Goal: Find specific page/section: Find specific page/section

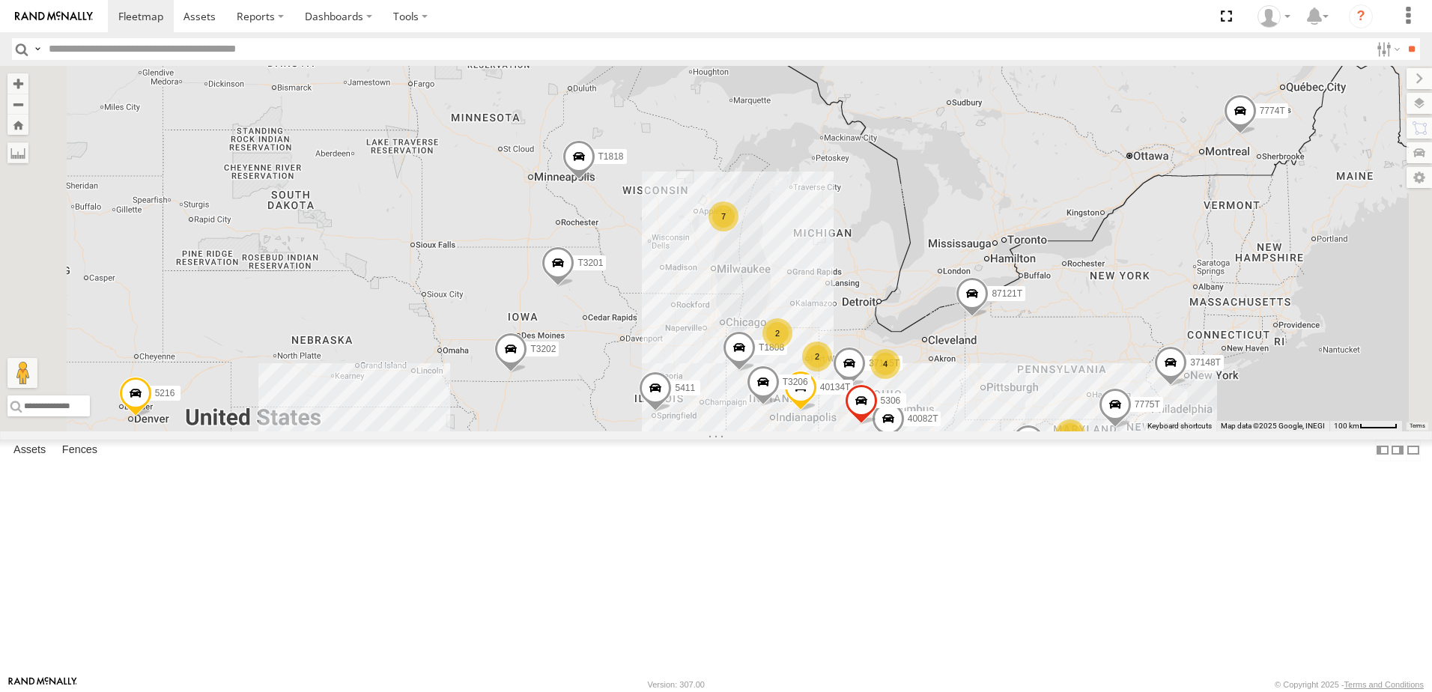
drag, startPoint x: 816, startPoint y: 174, endPoint x: 834, endPoint y: 480, distance: 306.9
click at [834, 431] on div "T1818 5216 40028T 40022T T3201 87121T 5411 5248 37148T 37131T T3202 40048T 5381…" at bounding box center [716, 249] width 1432 height 366
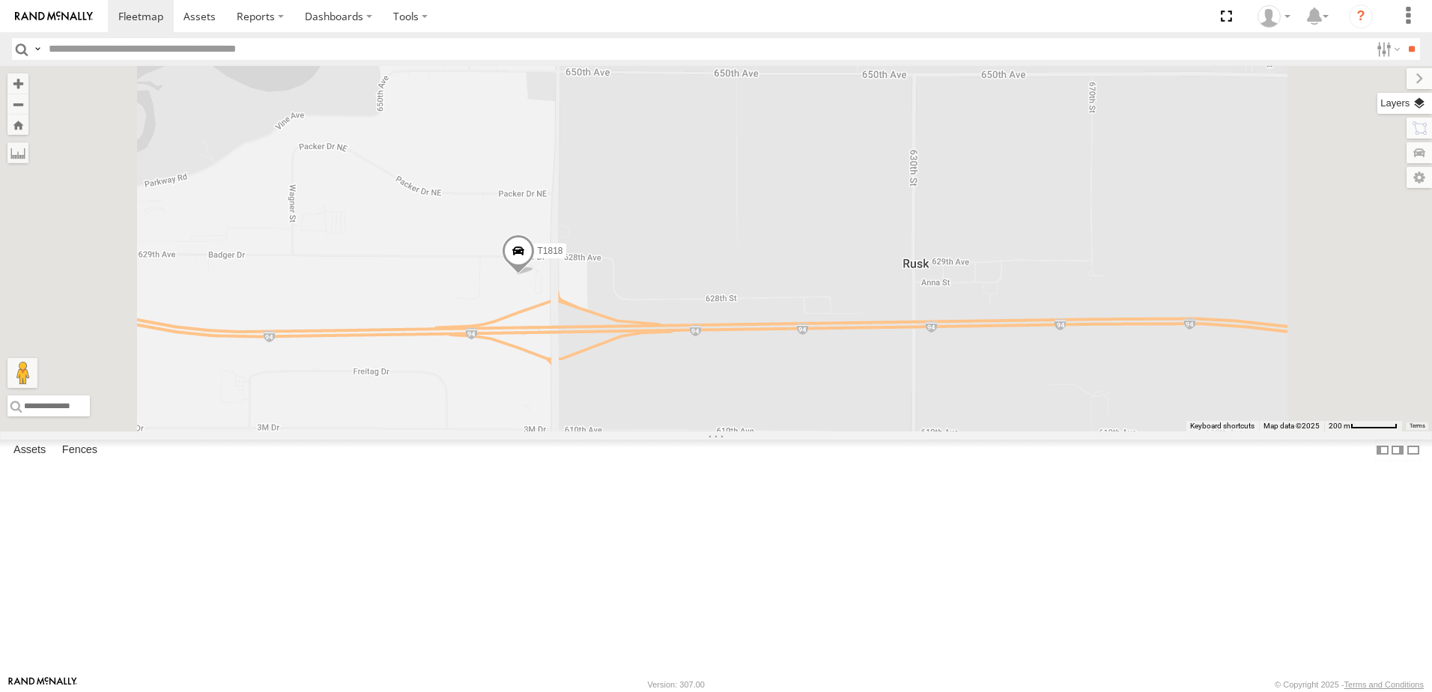
click at [1424, 106] on label at bounding box center [1404, 103] width 55 height 21
click at [0, 0] on span "Basemaps" at bounding box center [0, 0] width 0 height 0
click at [0, 0] on span "Satellite + Roadmap" at bounding box center [0, 0] width 0 height 0
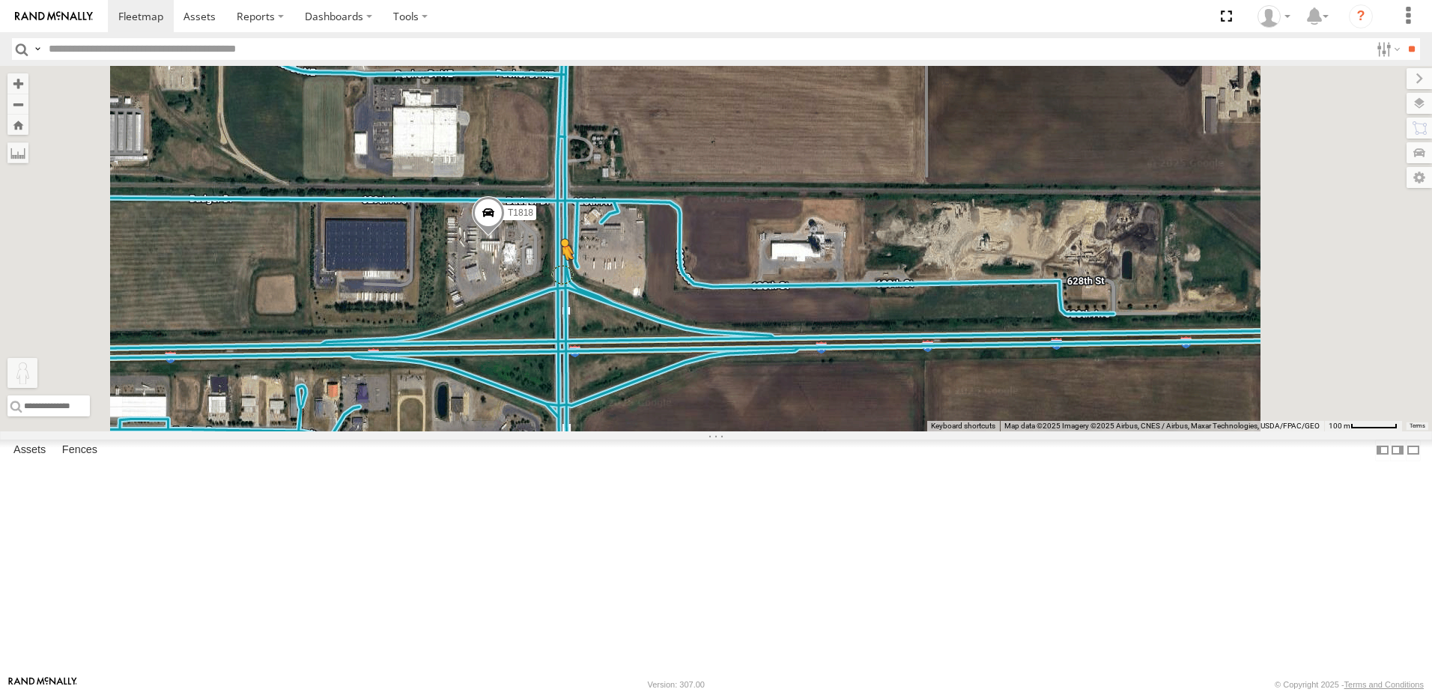
drag, startPoint x: 400, startPoint y: 616, endPoint x: 750, endPoint y: 396, distance: 413.3
click at [750, 396] on div "T1818 5216 40028T 40022T T3201 87121T 5411 5248 37148T 37131T T3202 40048T 5381…" at bounding box center [716, 249] width 1432 height 366
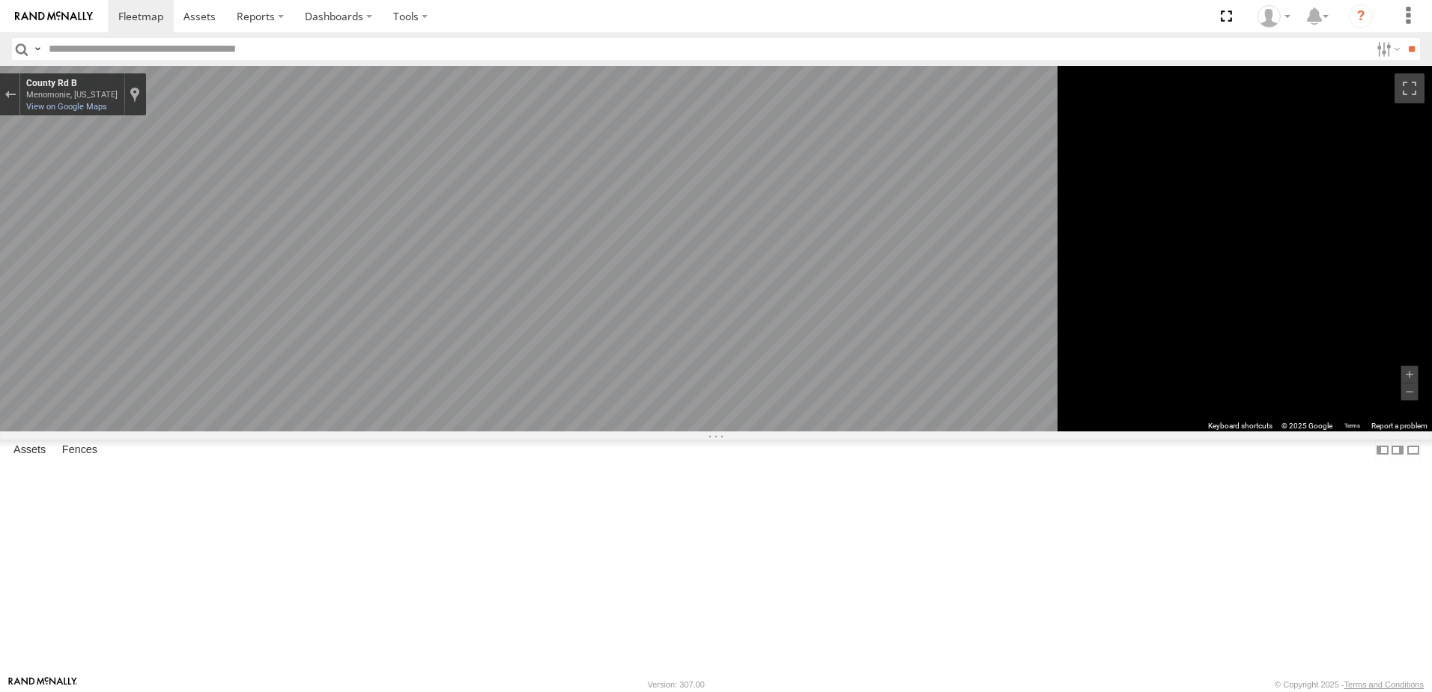
click at [664, 431] on div "To navigate the map with touch gestures double-tap and hold your finger on the …" at bounding box center [716, 249] width 1432 height 366
click at [16, 94] on div "Exit the Street View" at bounding box center [9, 94] width 11 height 9
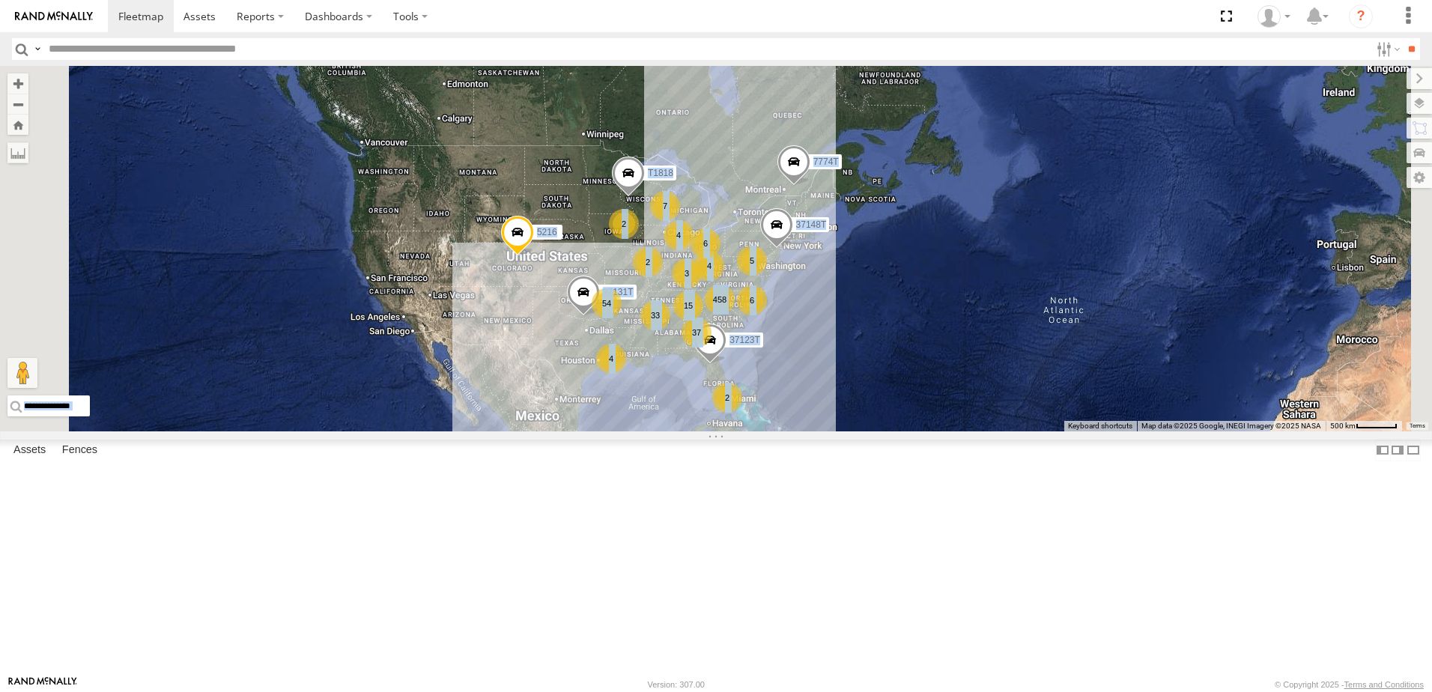
drag, startPoint x: 682, startPoint y: 416, endPoint x: 714, endPoint y: 417, distance: 32.2
click at [714, 417] on div "T1818 5216 37148T 37131T 7774T 458 54 37 4 33 7 6 4 15 2 6 2 37123T 5 2 3 4 Loa…" at bounding box center [716, 249] width 1432 height 366
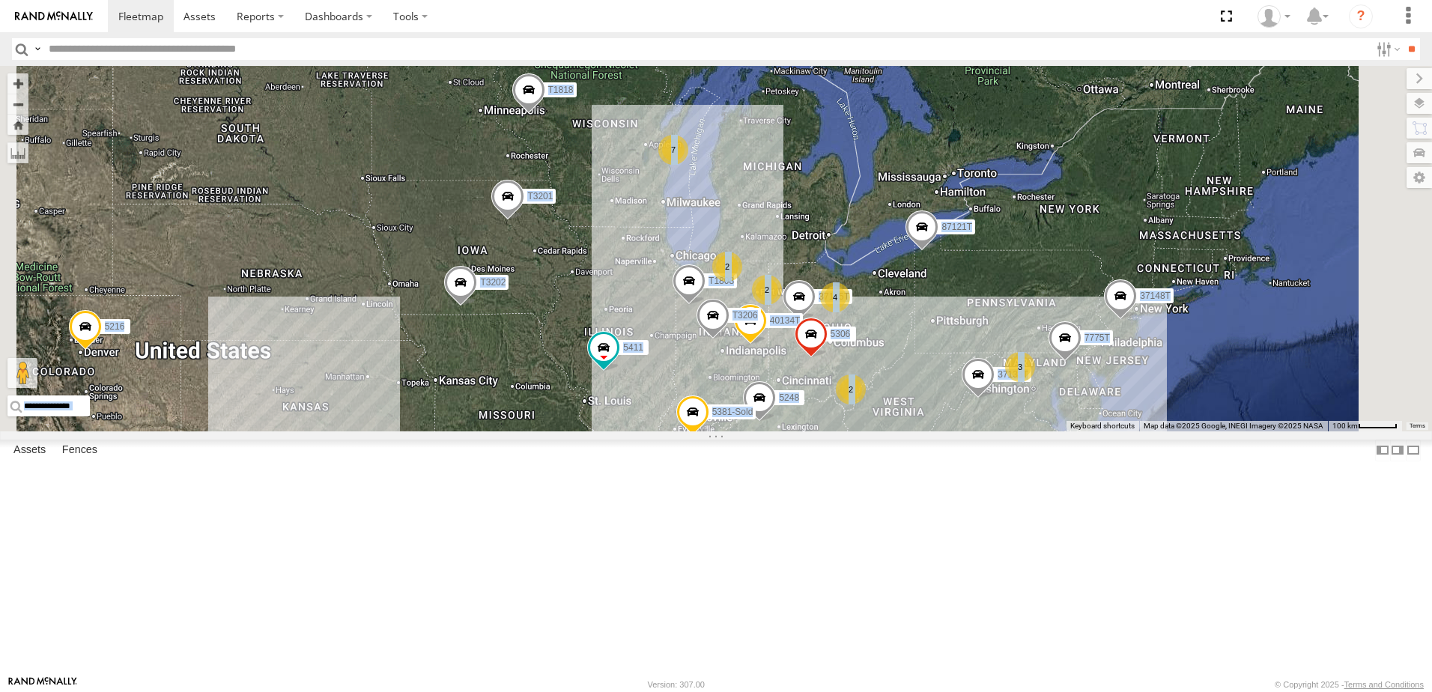
drag, startPoint x: 724, startPoint y: 374, endPoint x: 719, endPoint y: 482, distance: 108.0
click at [719, 431] on div "T1818 5216 37148T 37131T 7774T 40028T 40022T T3201 87121T 5411 5248 T3202 40048…" at bounding box center [716, 249] width 1432 height 366
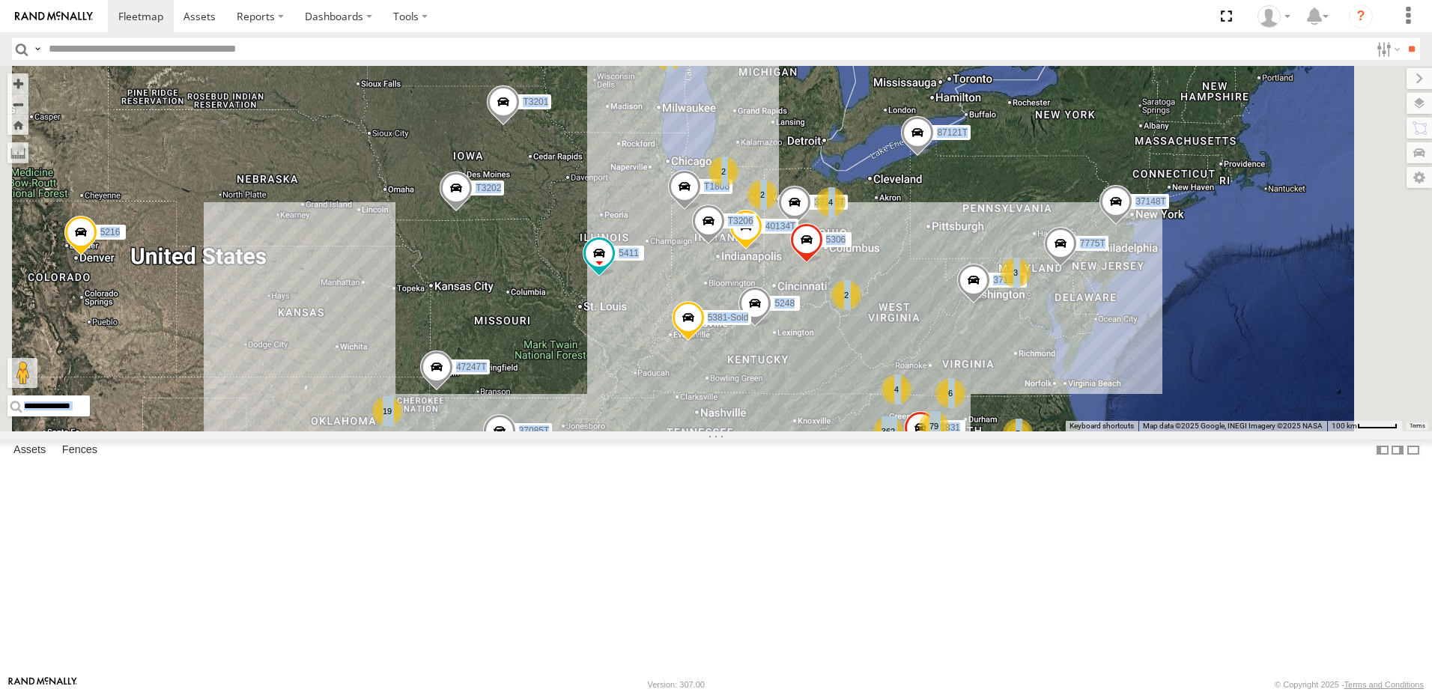
drag, startPoint x: 533, startPoint y: 416, endPoint x: 530, endPoint y: 351, distance: 64.5
click at [530, 351] on div "T1818 5216 37148T 37131T 7774T 40028T 40022T T3201 87121T 5411 5248 T3202 40048…" at bounding box center [716, 249] width 1432 height 366
